Goal: Navigation & Orientation: Find specific page/section

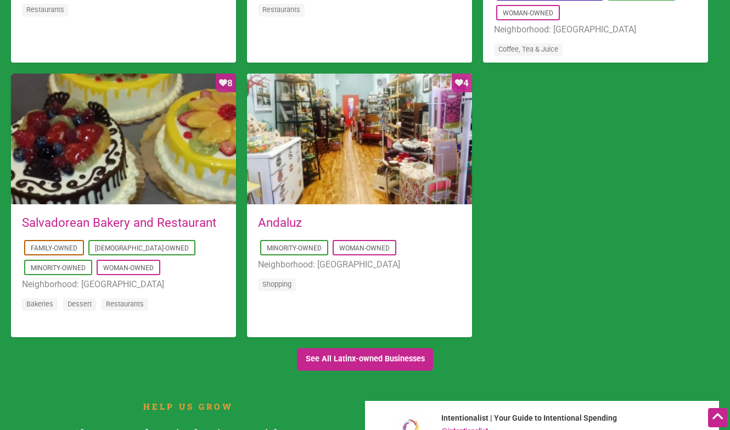
scroll to position [989, 0]
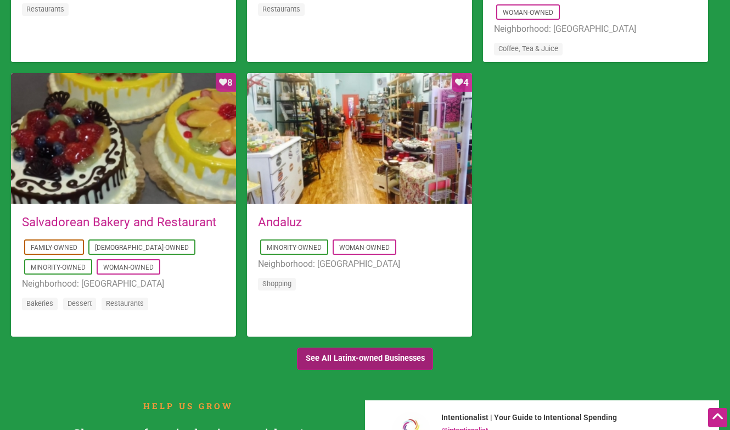
click at [314, 359] on link "See All Latinx-owned Businesses" at bounding box center [365, 358] width 136 height 22
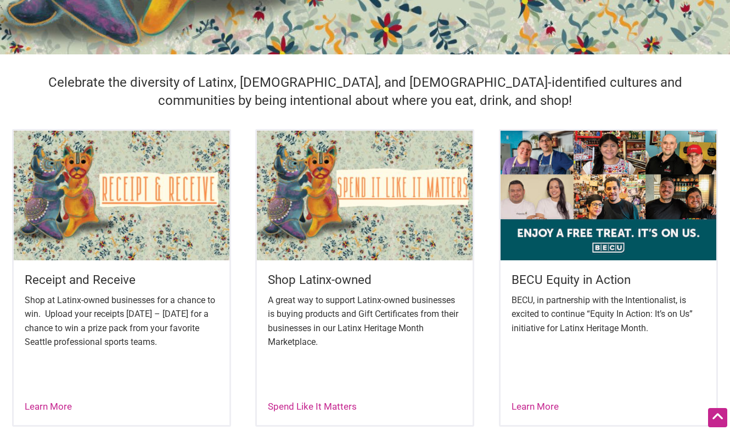
scroll to position [294, 0]
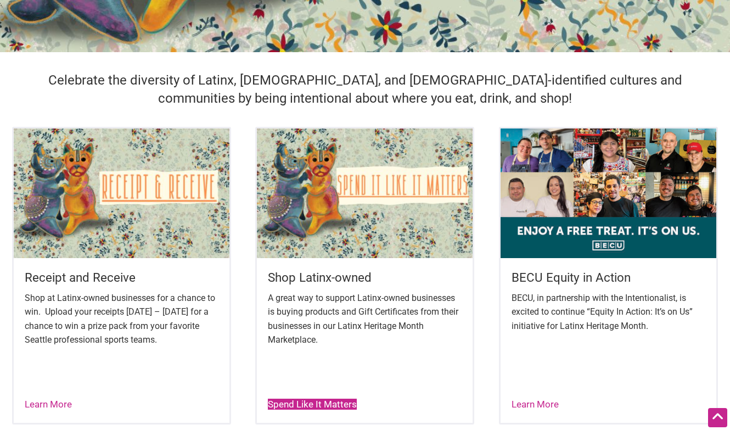
click at [314, 405] on link "Spend Like It Matters" at bounding box center [312, 403] width 89 height 11
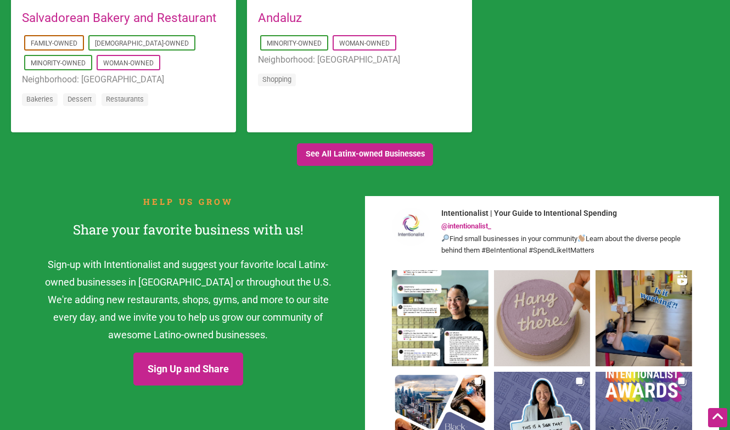
scroll to position [1216, 0]
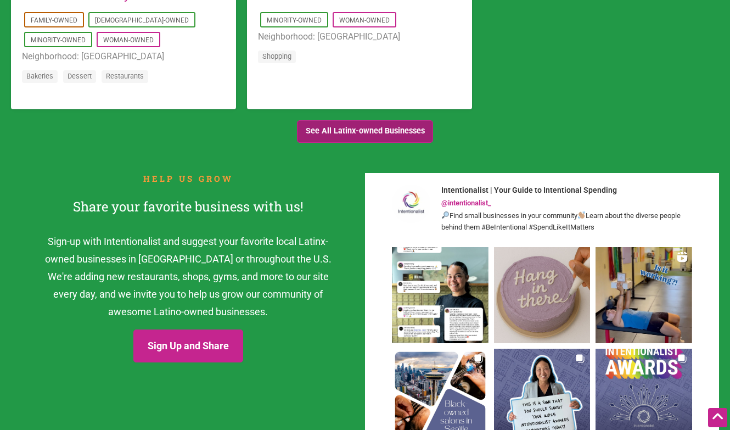
click at [383, 137] on link "See All Latinx-owned Businesses" at bounding box center [365, 131] width 136 height 22
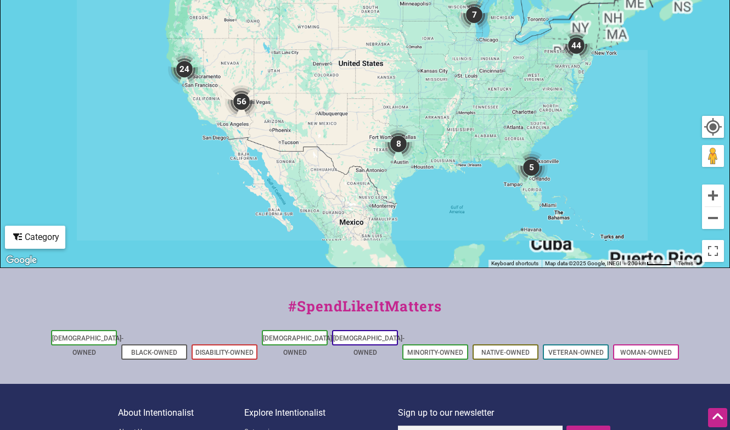
scroll to position [382, 0]
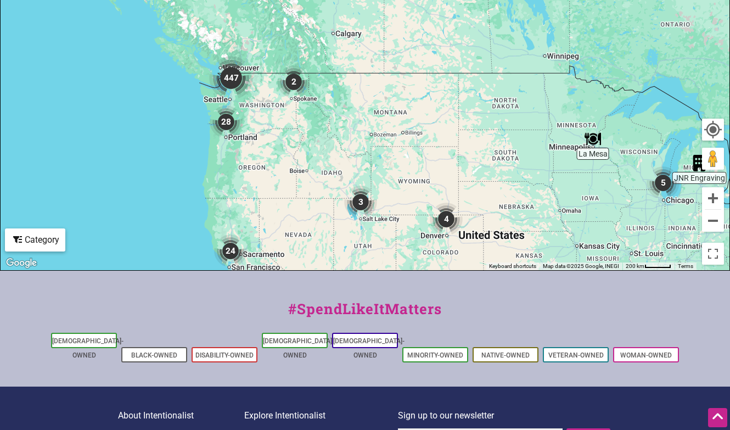
drag, startPoint x: 224, startPoint y: 67, endPoint x: 405, endPoint y: 276, distance: 276.5
click at [405, 276] on div "Intentionalist Spend like it matters 0 Add a Business Map Blog Store Offers Int…" at bounding box center [365, 82] width 730 height 928
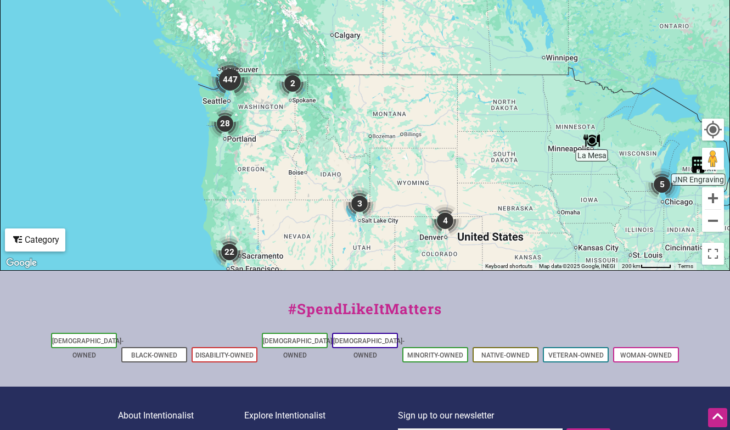
drag, startPoint x: 264, startPoint y: 118, endPoint x: 302, endPoint y: 149, distance: 49.2
click at [301, 149] on div "To navigate, press the arrow keys." at bounding box center [365, 56] width 729 height 427
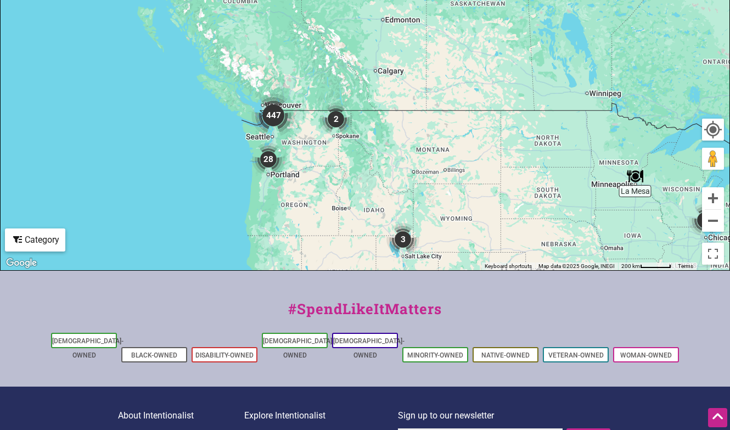
click at [277, 114] on img "447" at bounding box center [273, 115] width 44 height 44
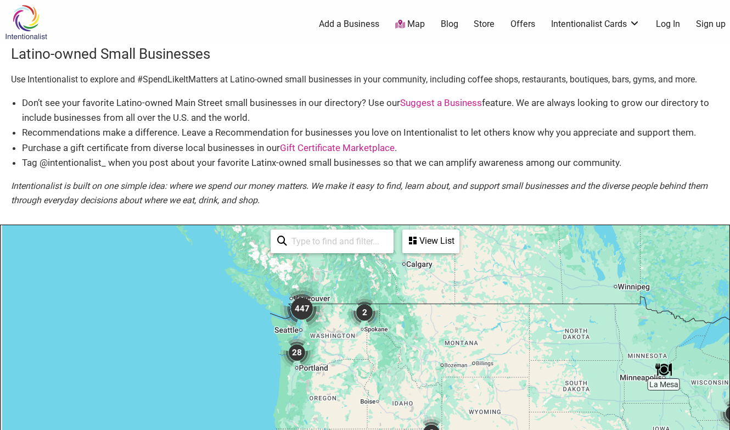
drag, startPoint x: 126, startPoint y: 285, endPoint x: 376, endPoint y: 336, distance: 254.8
click at [376, 336] on div "To navigate, press the arrow keys." at bounding box center [365, 438] width 729 height 427
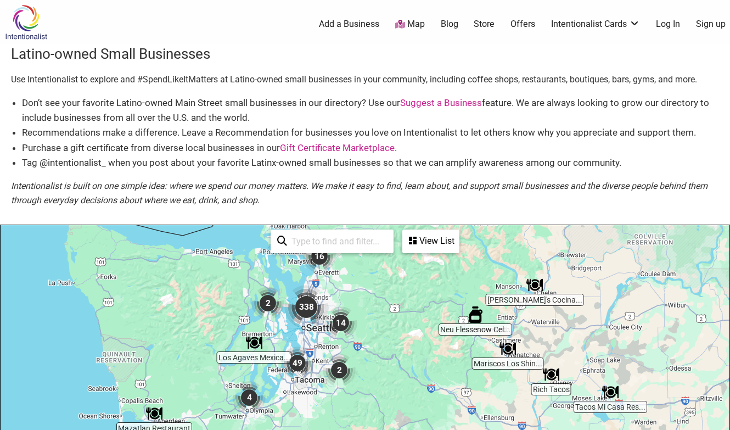
drag, startPoint x: 294, startPoint y: 352, endPoint x: 294, endPoint y: 270, distance: 81.2
click at [294, 270] on div "To navigate, press the arrow keys." at bounding box center [365, 438] width 729 height 427
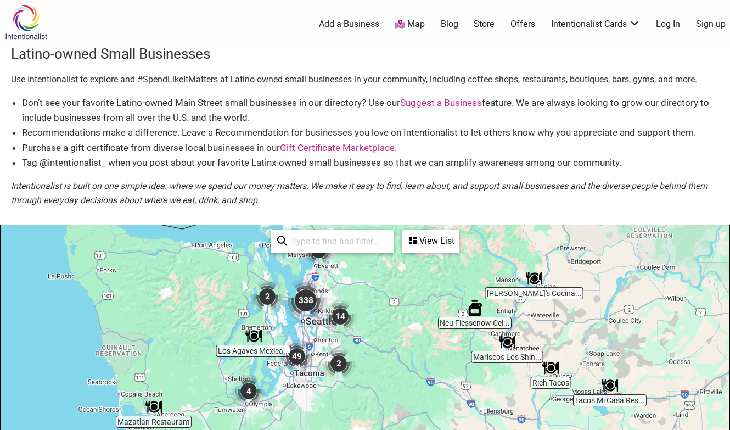
click at [306, 302] on img "338" at bounding box center [306, 300] width 44 height 44
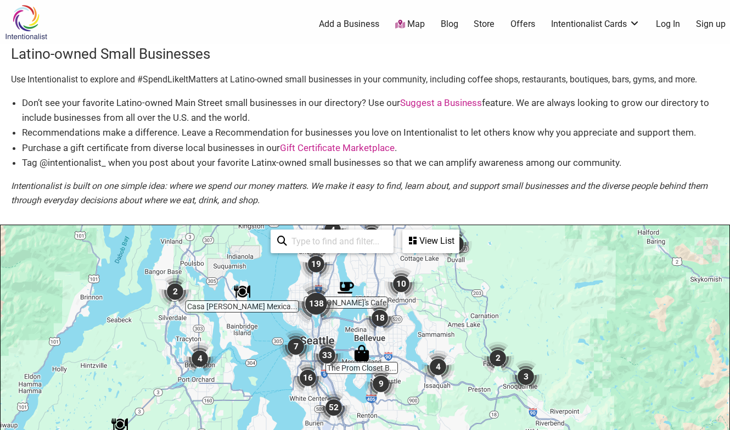
drag, startPoint x: 352, startPoint y: 385, endPoint x: 291, endPoint y: 272, distance: 128.6
click at [291, 272] on div "To navigate, press the arrow keys." at bounding box center [365, 438] width 729 height 427
click at [314, 298] on img "138" at bounding box center [316, 303] width 44 height 44
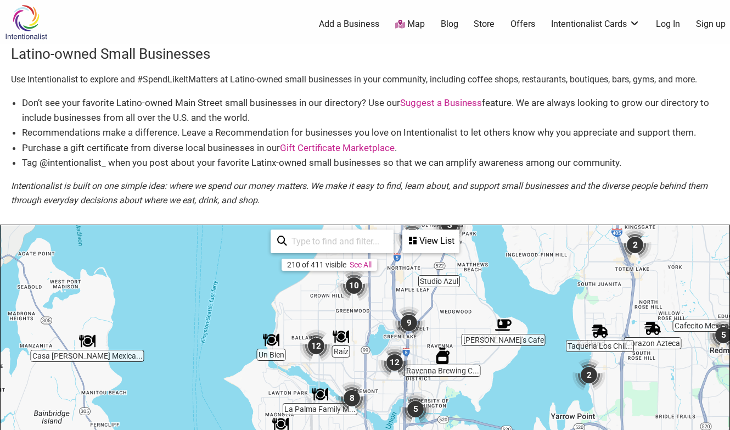
click at [424, 244] on div "View List" at bounding box center [430, 240] width 55 height 21
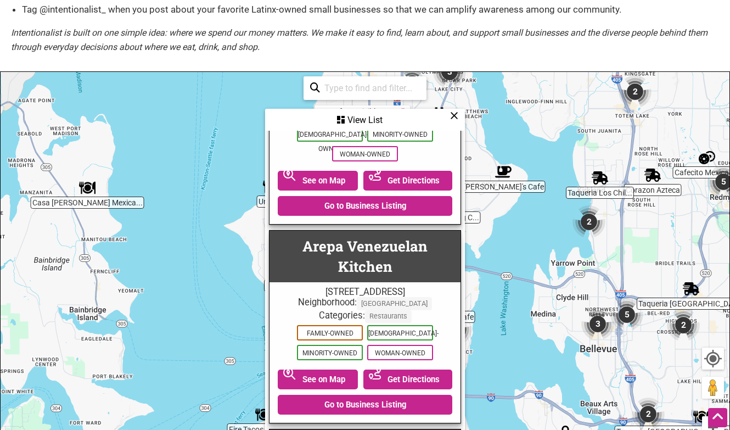
scroll to position [159, 0]
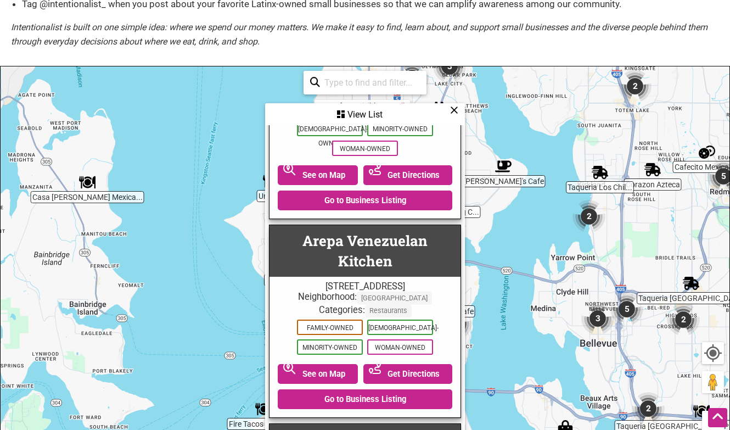
click at [454, 110] on icon at bounding box center [454, 110] width 8 height 1
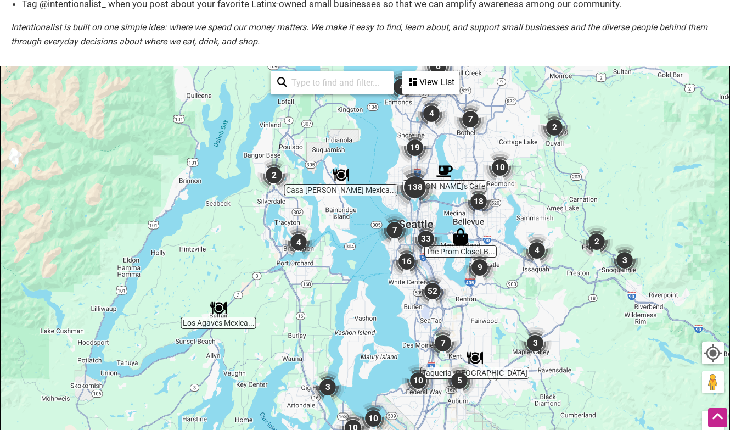
click at [437, 80] on div "View List" at bounding box center [430, 82] width 55 height 21
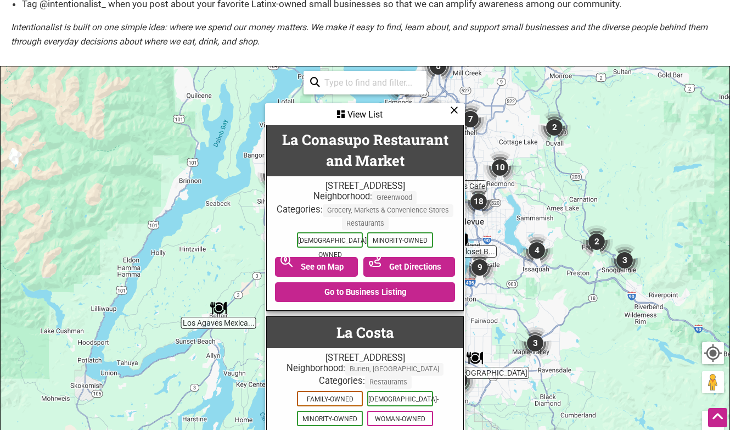
scroll to position [25882, 0]
